Goal: Communication & Community: Answer question/provide support

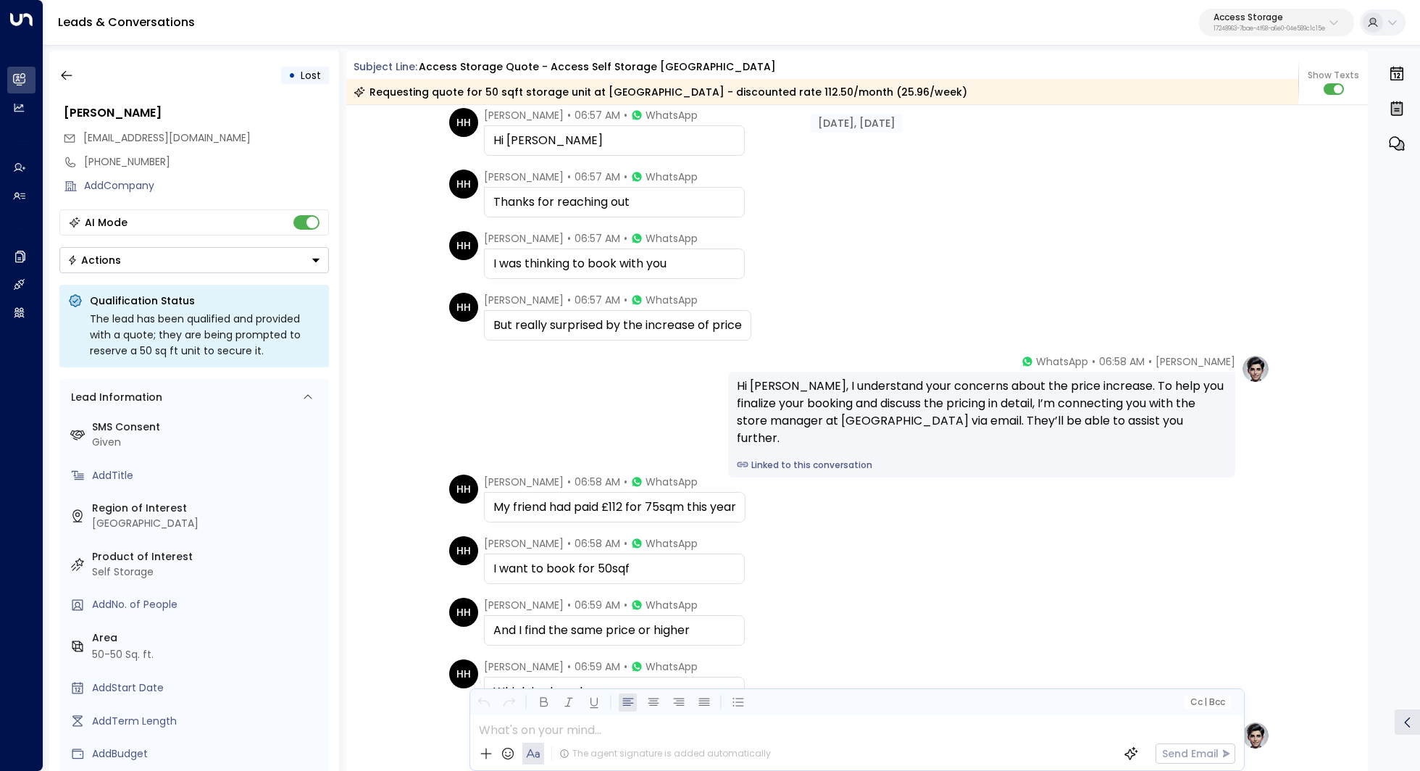
scroll to position [1528, 0]
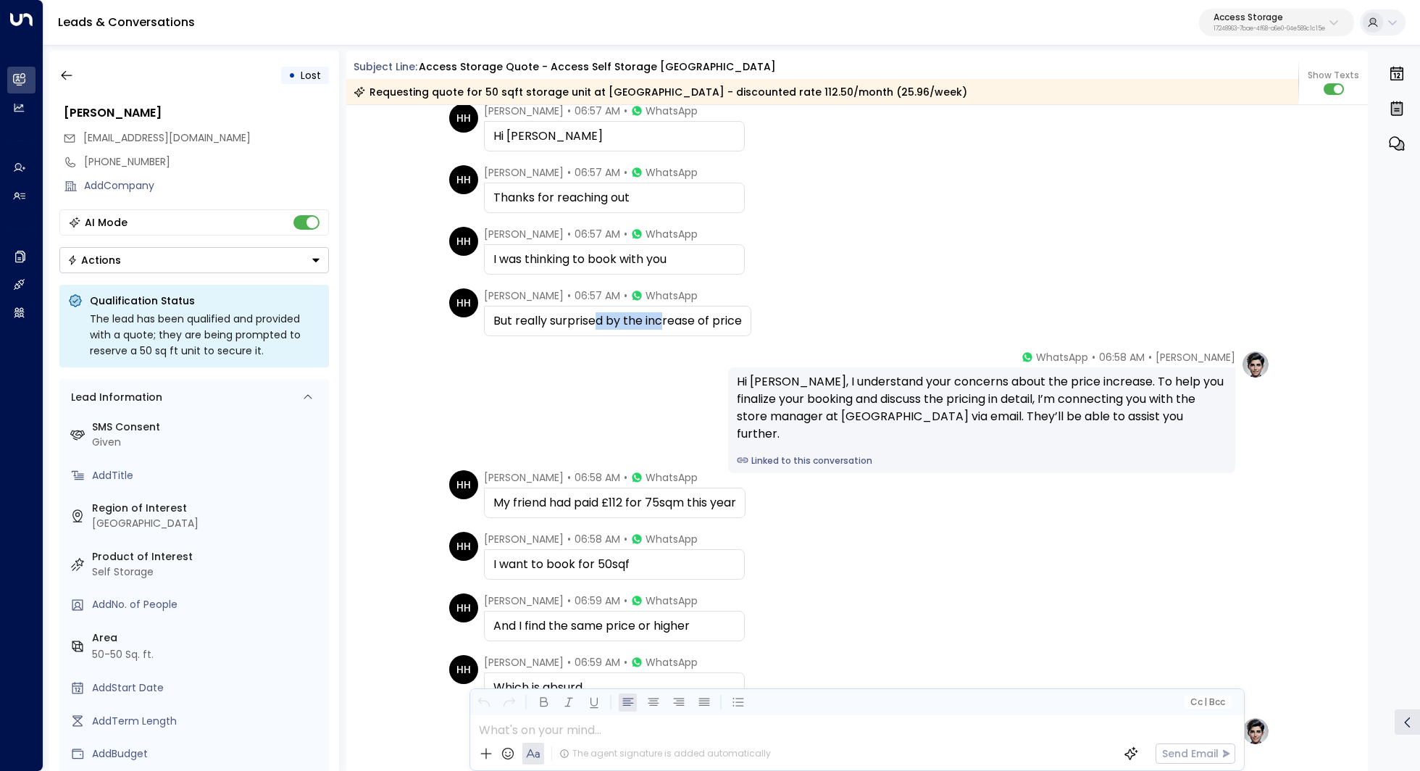
drag, startPoint x: 594, startPoint y: 319, endPoint x: 660, endPoint y: 319, distance: 65.9
click at [660, 319] on div "But really surprised by the increase of price" at bounding box center [617, 320] width 248 height 17
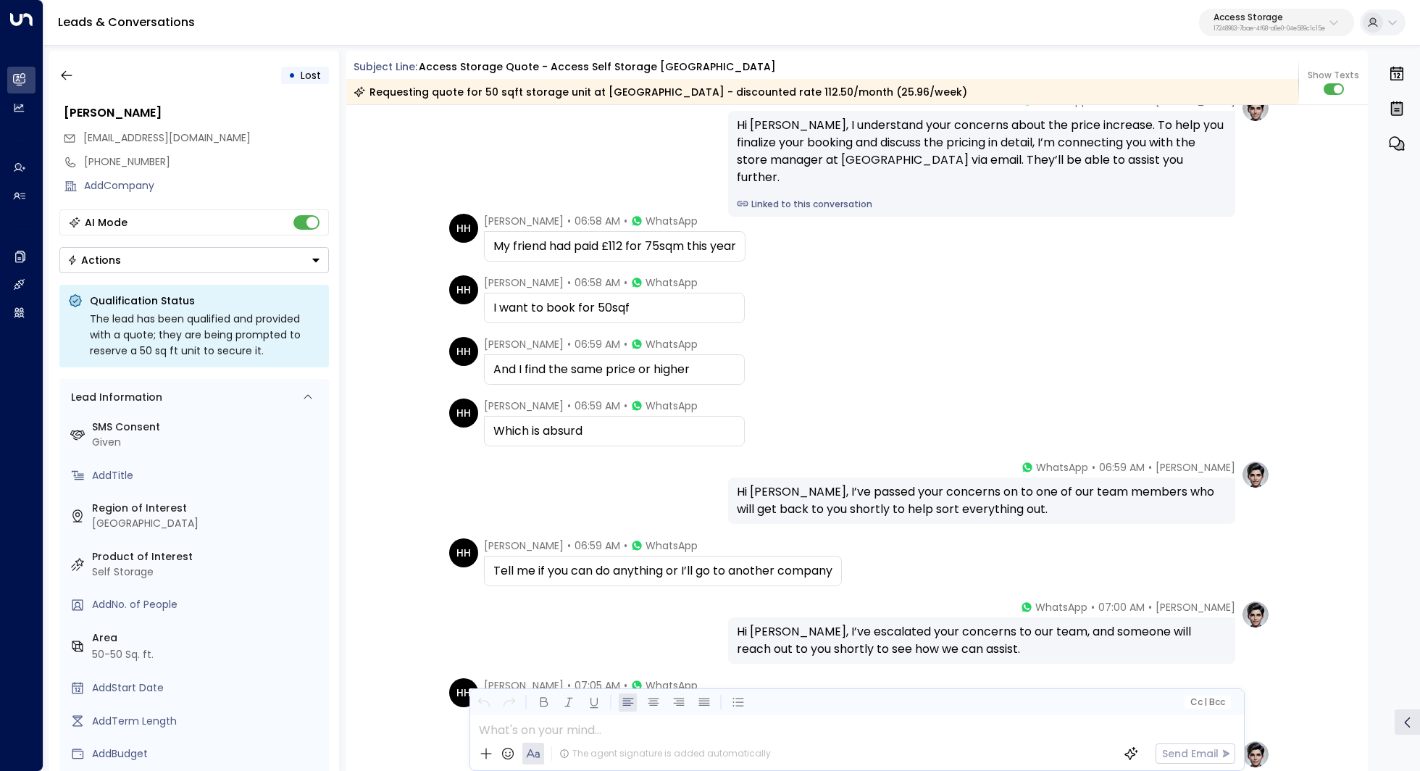
scroll to position [1824, 0]
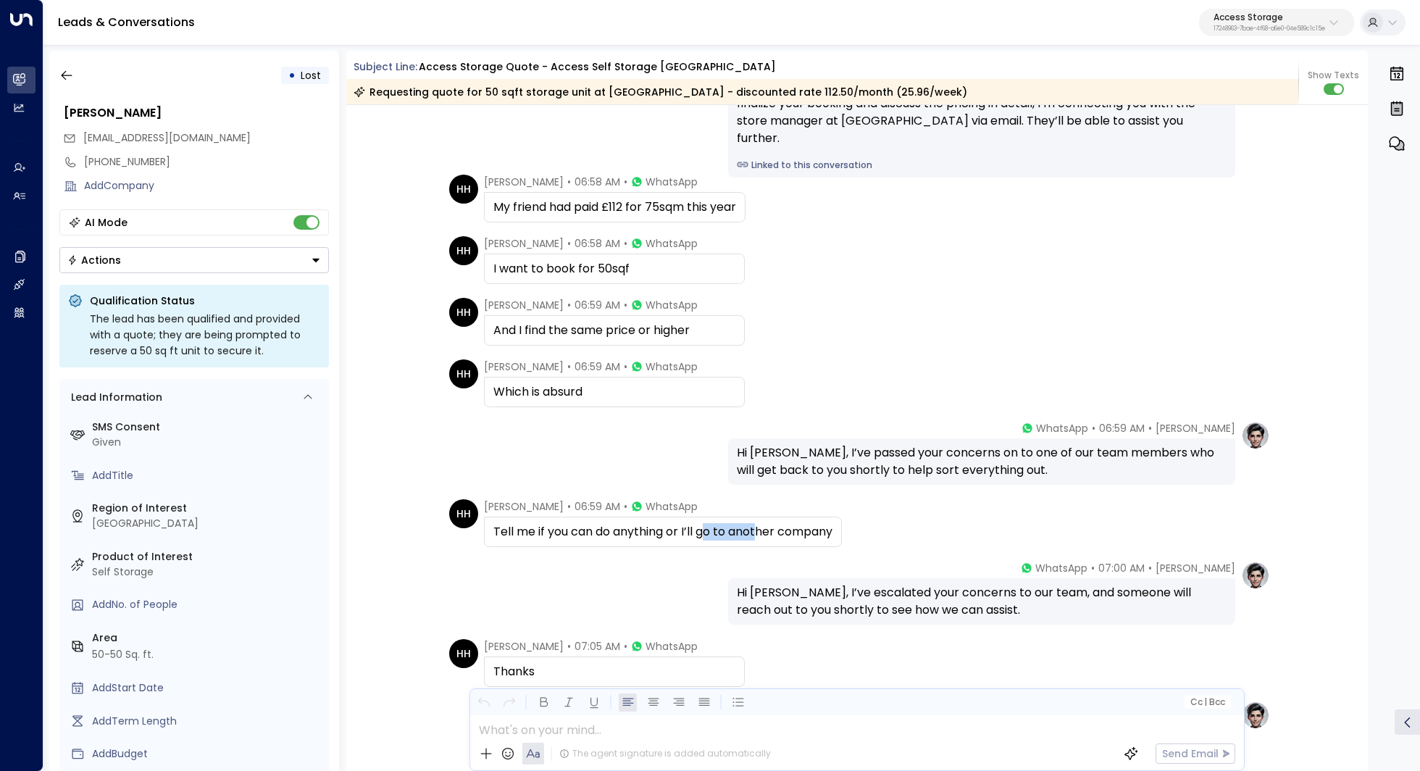
drag, startPoint x: 758, startPoint y: 536, endPoint x: 707, endPoint y: 536, distance: 50.7
click at [707, 536] on div "Tell me if you can do anything or I’ll go to another company" at bounding box center [662, 531] width 339 height 17
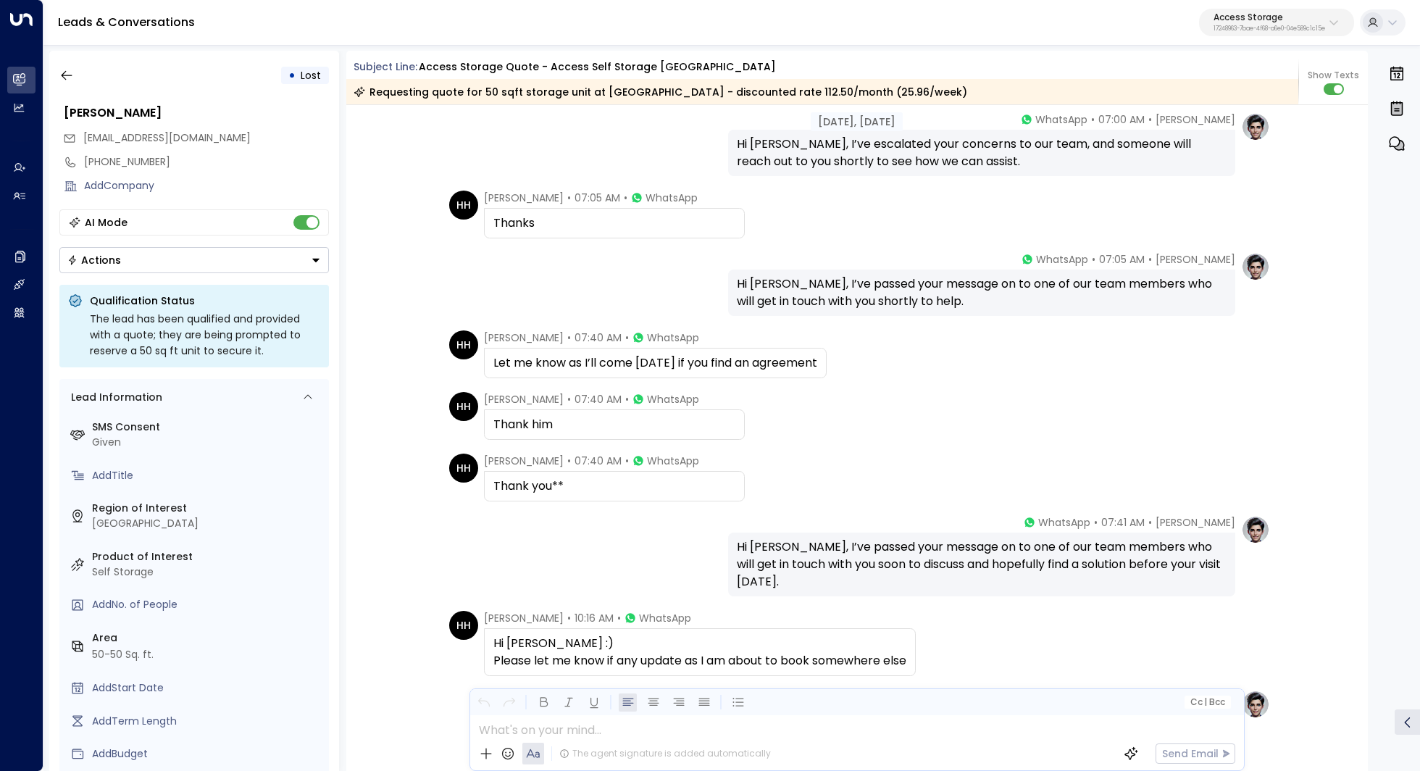
scroll to position [2287, 0]
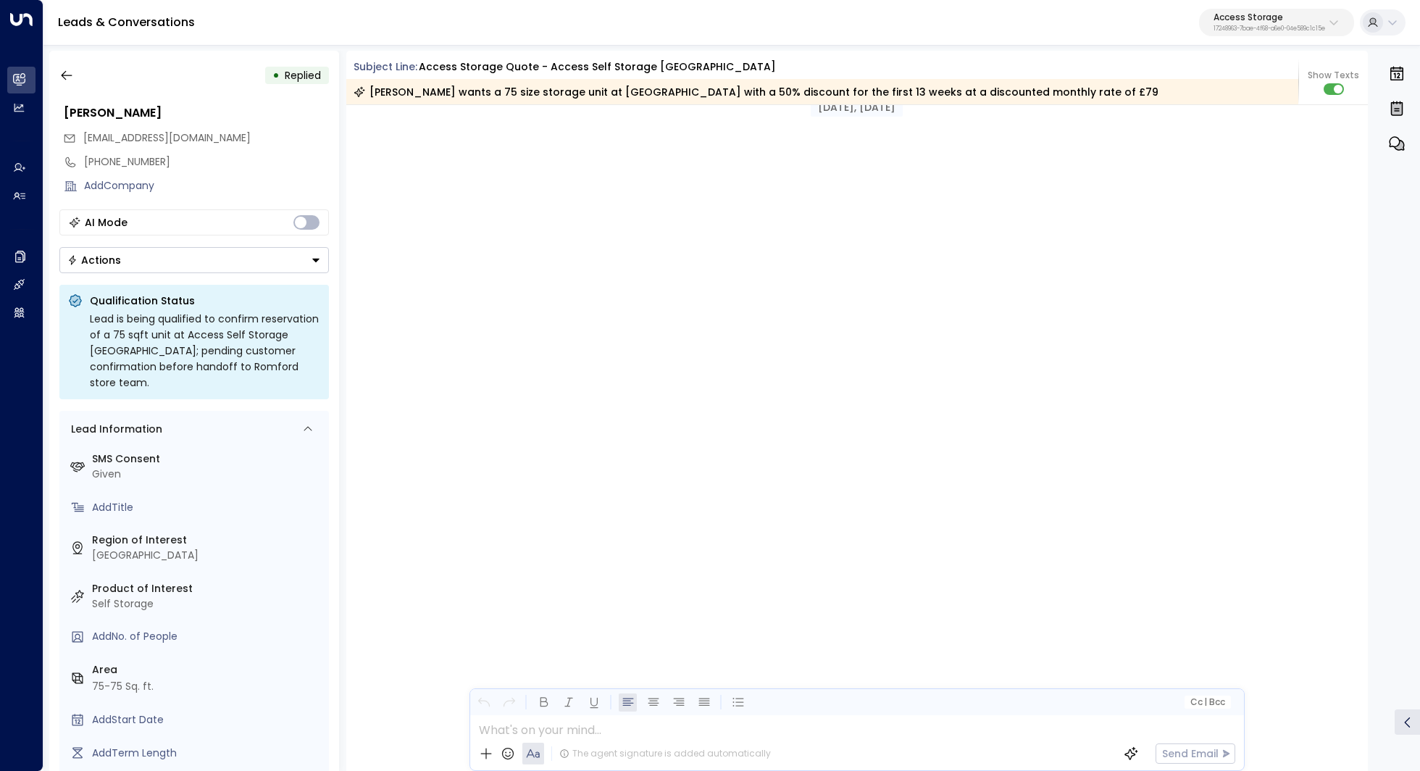
scroll to position [1849, 0]
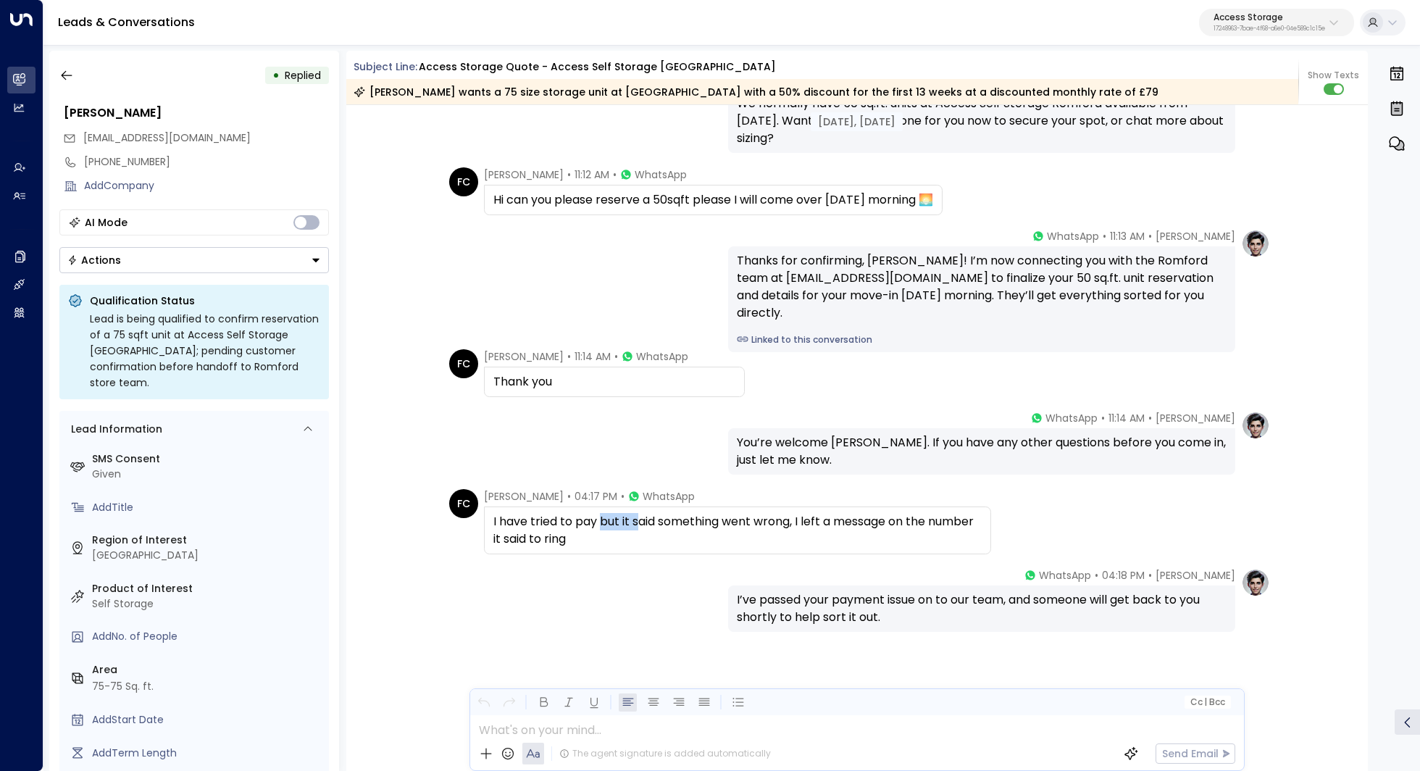
drag, startPoint x: 634, startPoint y: 523, endPoint x: 598, endPoint y: 523, distance: 35.5
click at [598, 523] on div "I have tried to pay but it said something went wrong, I left a message on the n…" at bounding box center [737, 530] width 488 height 35
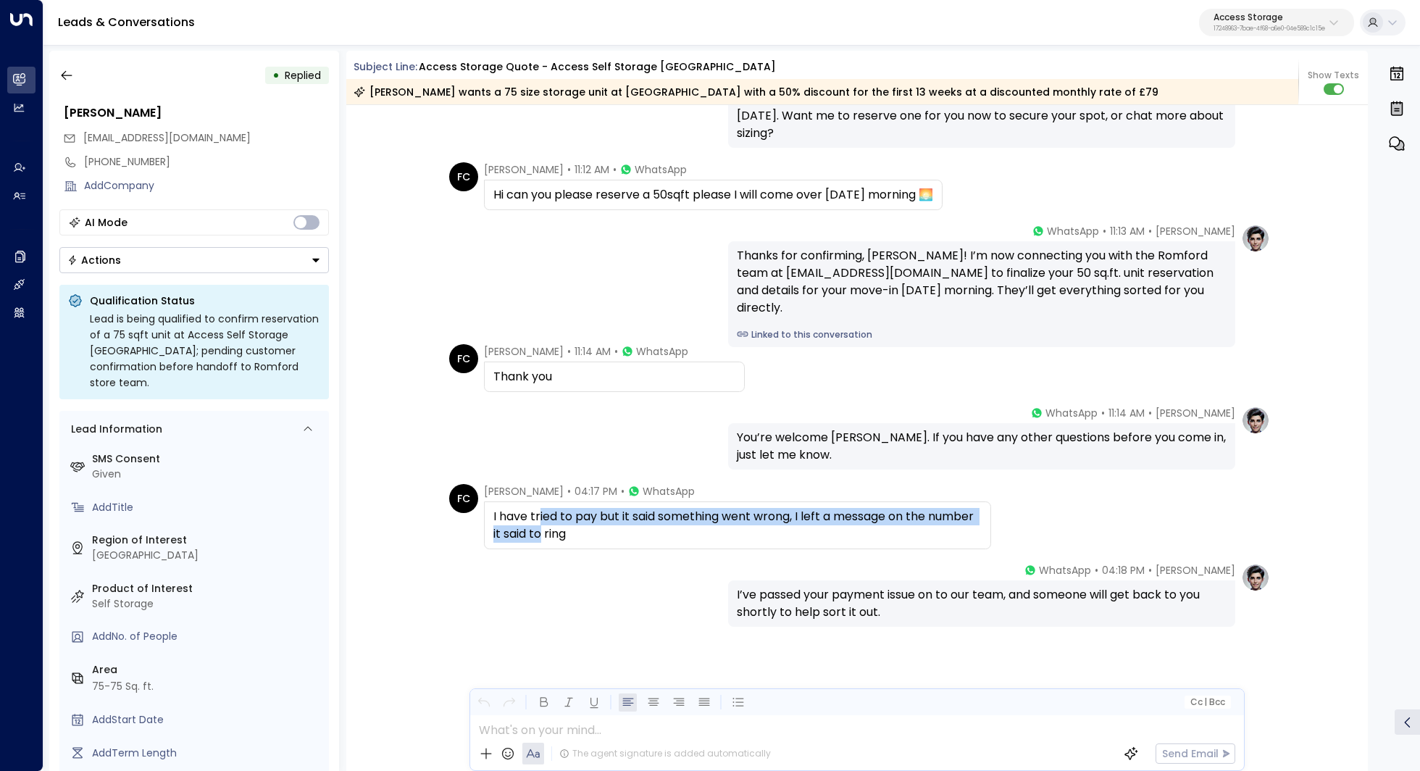
drag, startPoint x: 538, startPoint y: 518, endPoint x: 538, endPoint y: 526, distance: 8.0
click at [538, 526] on div "I have tried to pay but it said something went wrong, I left a message on the n…" at bounding box center [737, 525] width 488 height 35
drag, startPoint x: 540, startPoint y: 516, endPoint x: 540, endPoint y: 530, distance: 14.5
click at [540, 530] on div "I have tried to pay but it said something went wrong, I left a message on the n…" at bounding box center [737, 525] width 488 height 35
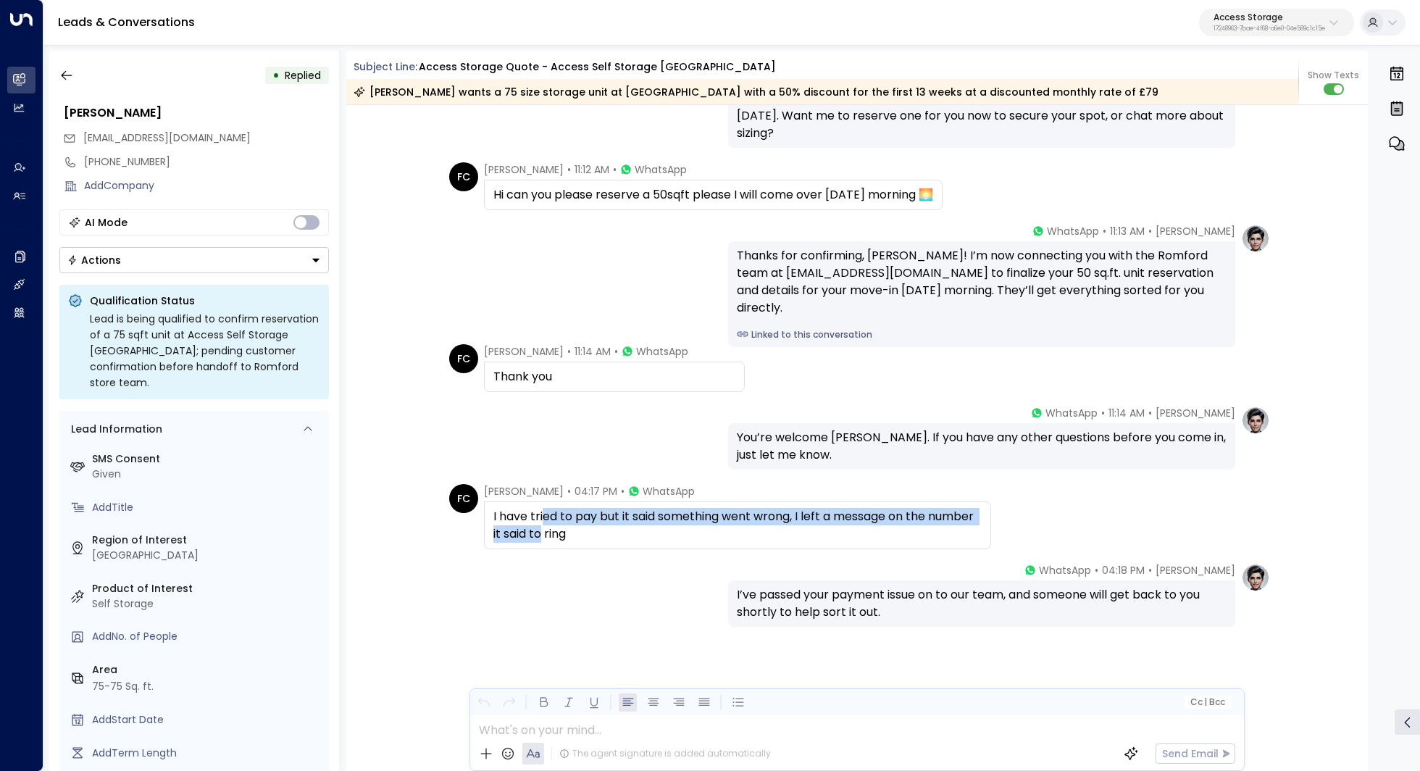
click at [540, 530] on div "I have tried to pay but it said something went wrong, I left a message on the n…" at bounding box center [737, 525] width 488 height 35
drag, startPoint x: 577, startPoint y: 531, endPoint x: 561, endPoint y: 531, distance: 15.2
click at [561, 531] on div "I have tried to pay but it said something went wrong, I left a message on the n…" at bounding box center [737, 525] width 488 height 35
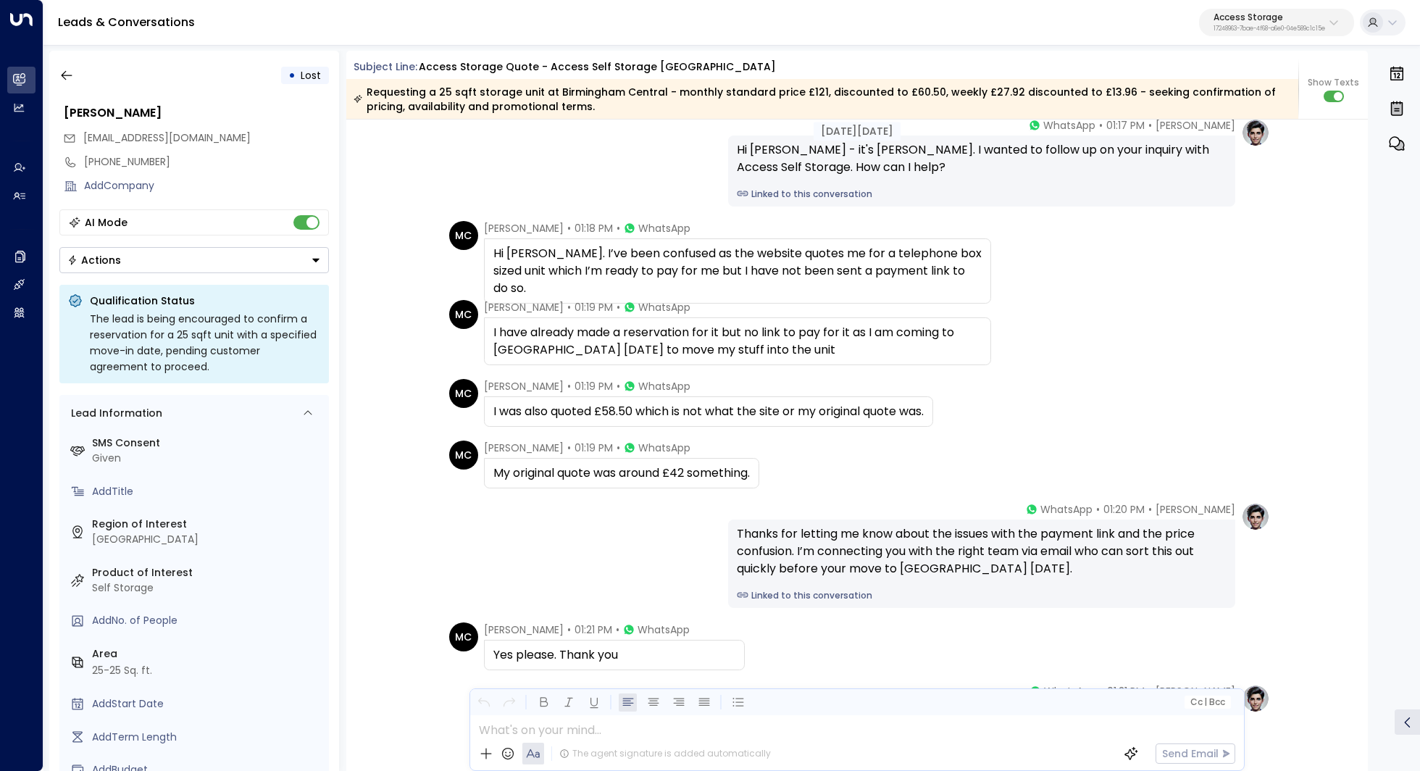
scroll to position [1439, 0]
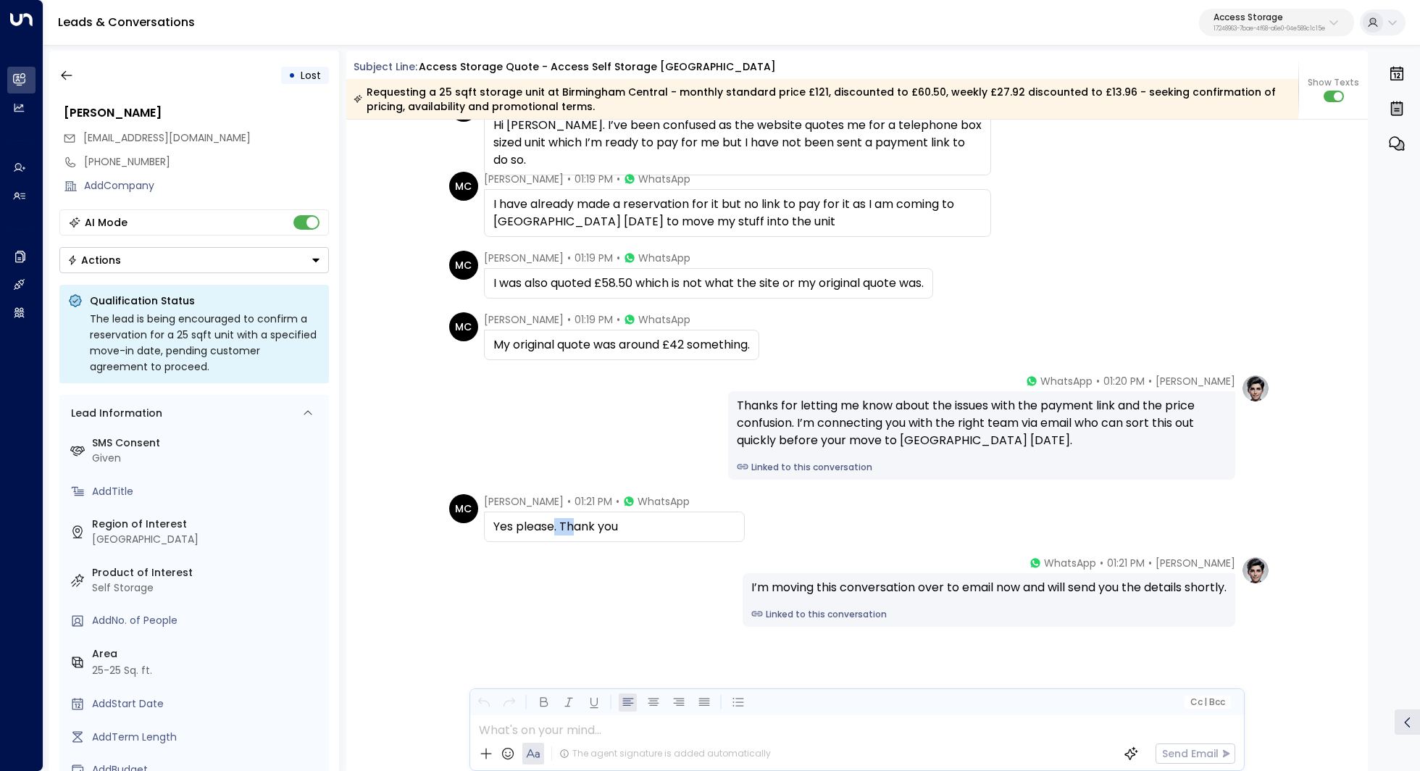
drag, startPoint x: 553, startPoint y: 525, endPoint x: 581, endPoint y: 525, distance: 28.3
click at [581, 525] on div "Yes please. Thank you" at bounding box center [614, 526] width 242 height 17
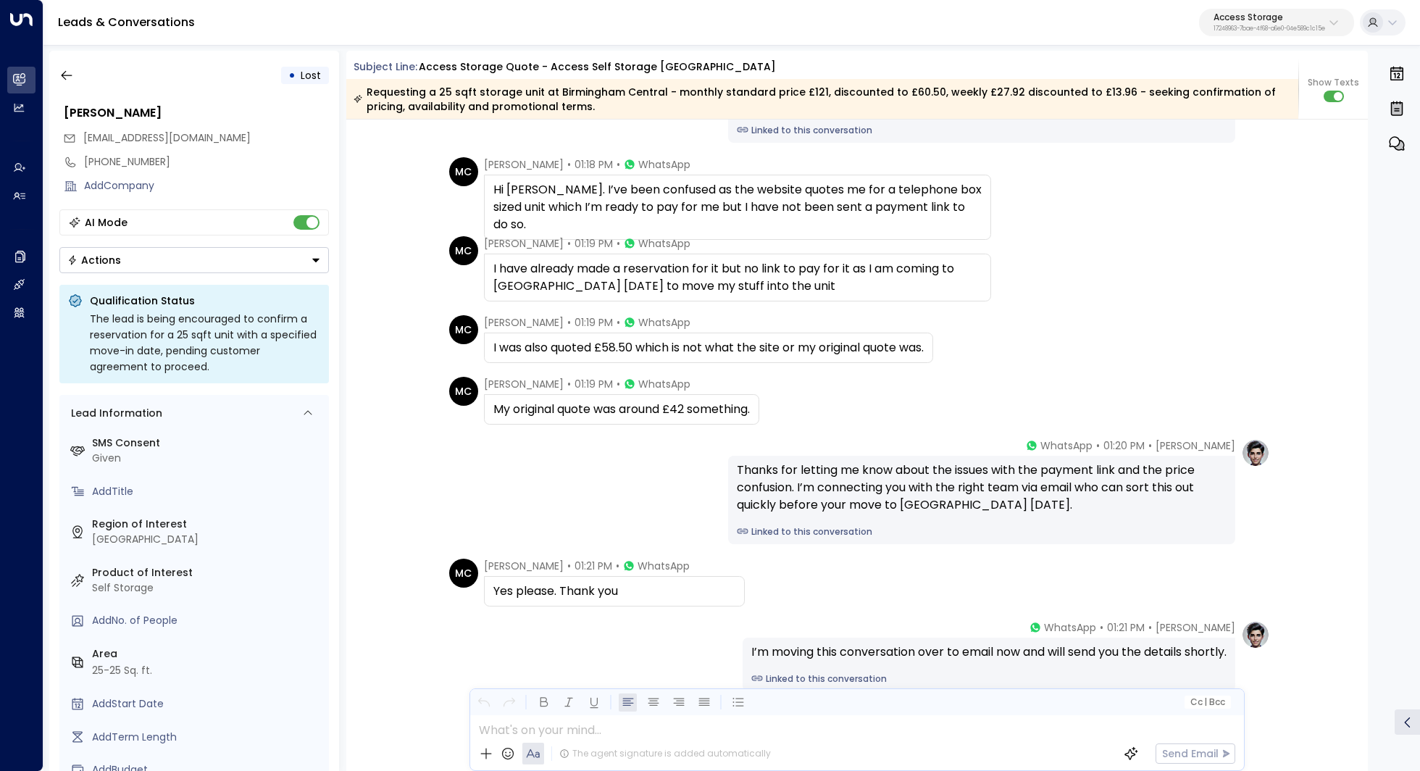
scroll to position [1412, 0]
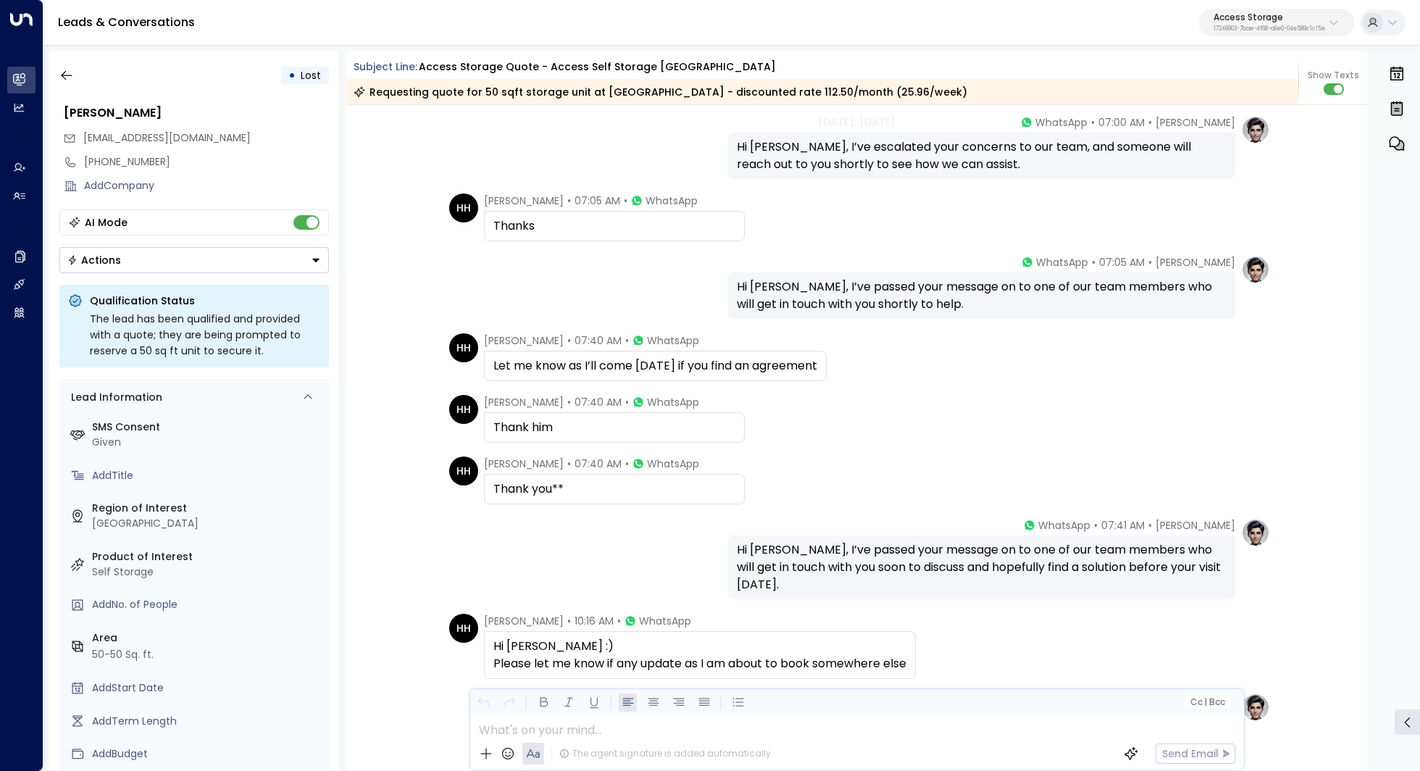
scroll to position [2312, 0]
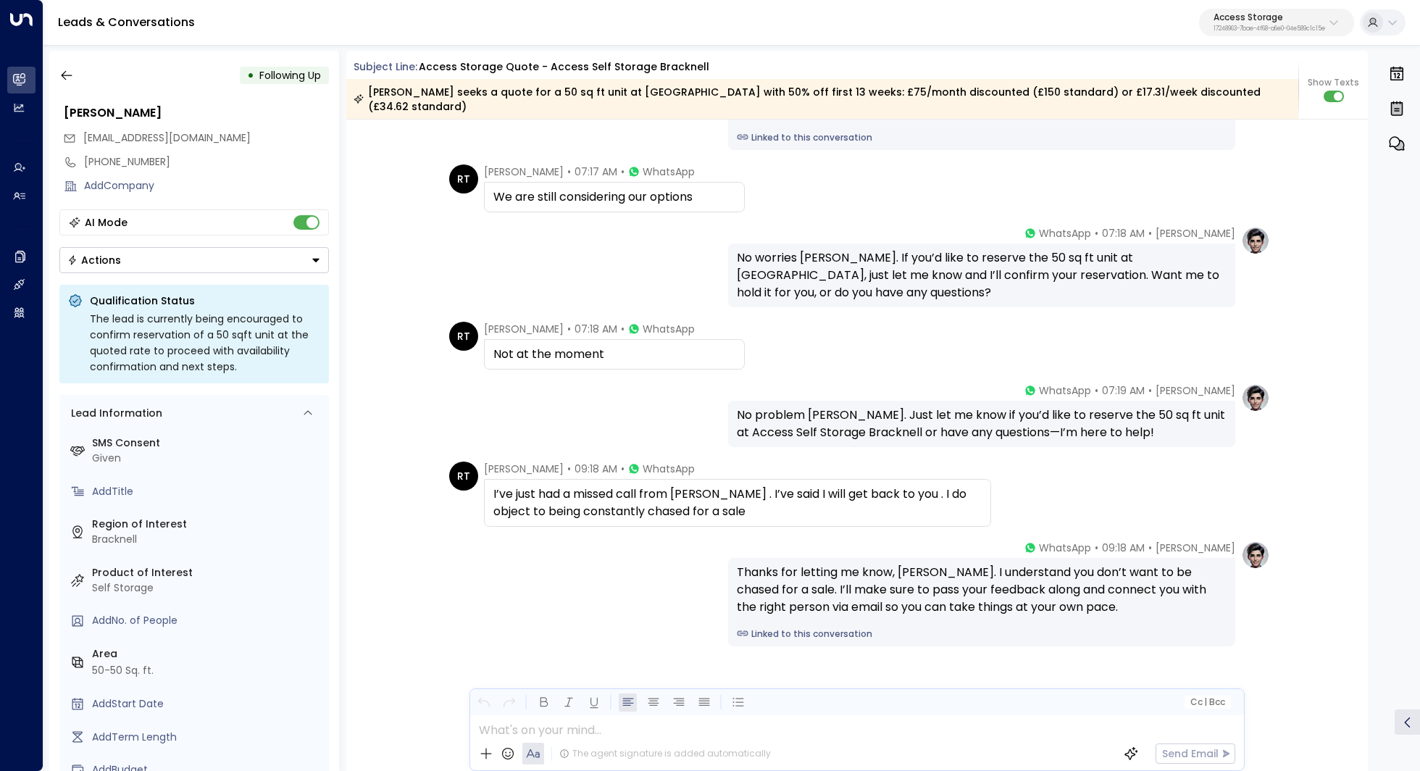
scroll to position [1344, 0]
